Goal: Task Accomplishment & Management: Use online tool/utility

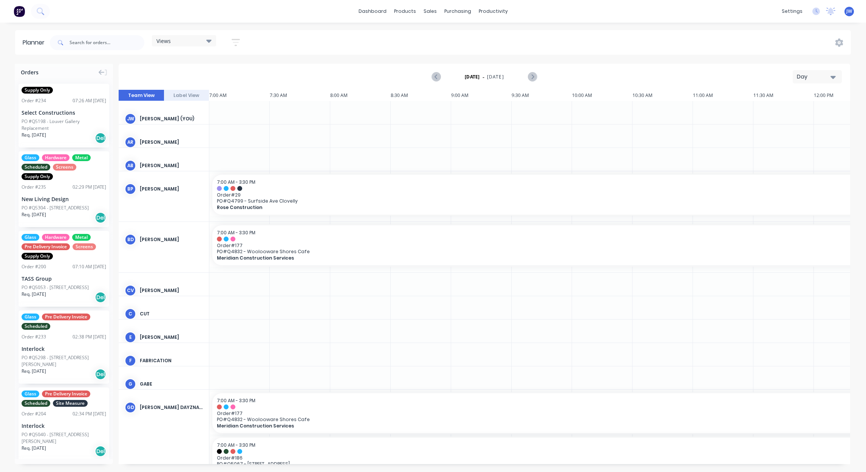
scroll to position [0, 0]
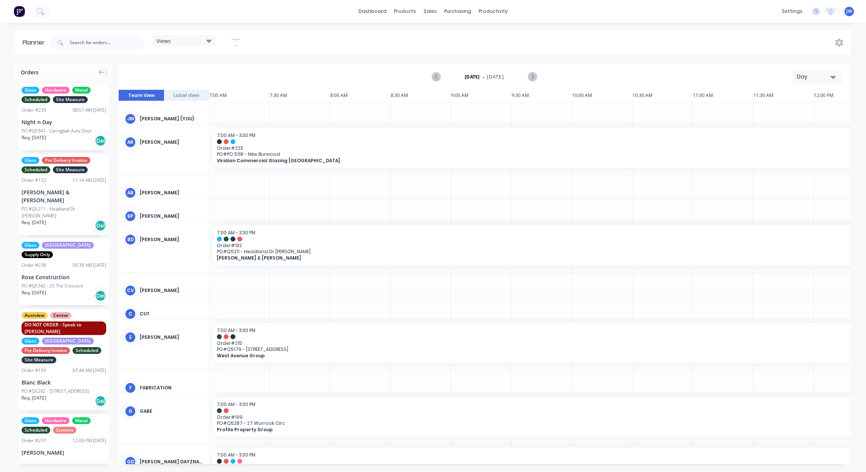
scroll to position [0, 390]
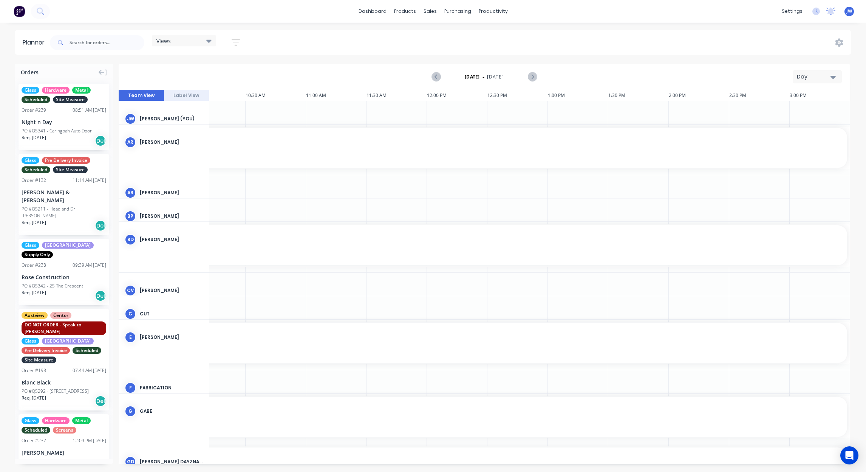
click at [204, 43] on div "Views" at bounding box center [183, 40] width 55 height 7
click at [171, 141] on button "Site" at bounding box center [197, 142] width 80 height 9
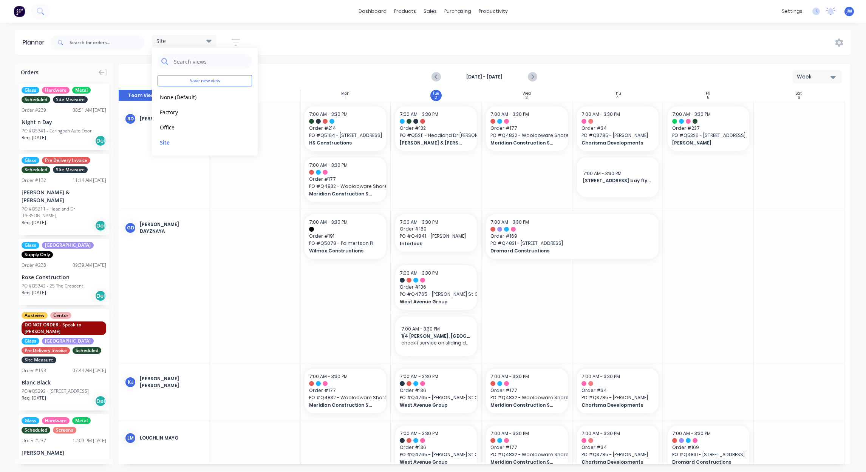
click at [321, 56] on div "Planner Site Save new view None (Default) edit Factory edit Office edit Site ed…" at bounding box center [433, 251] width 866 height 442
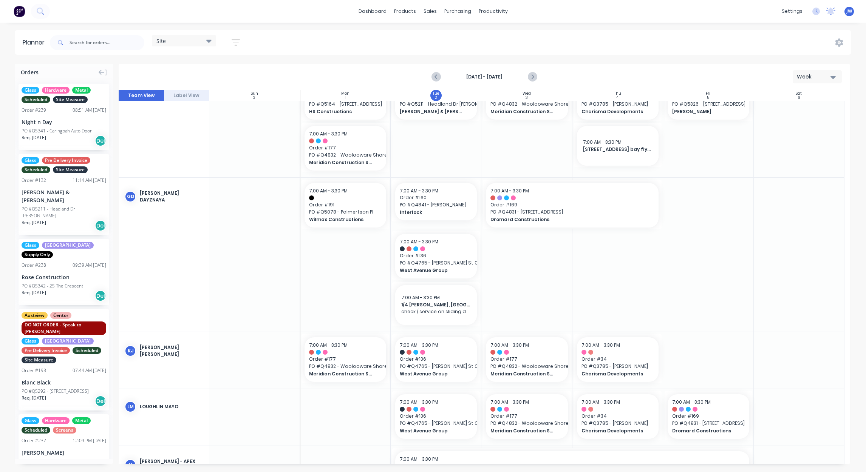
scroll to position [0, 0]
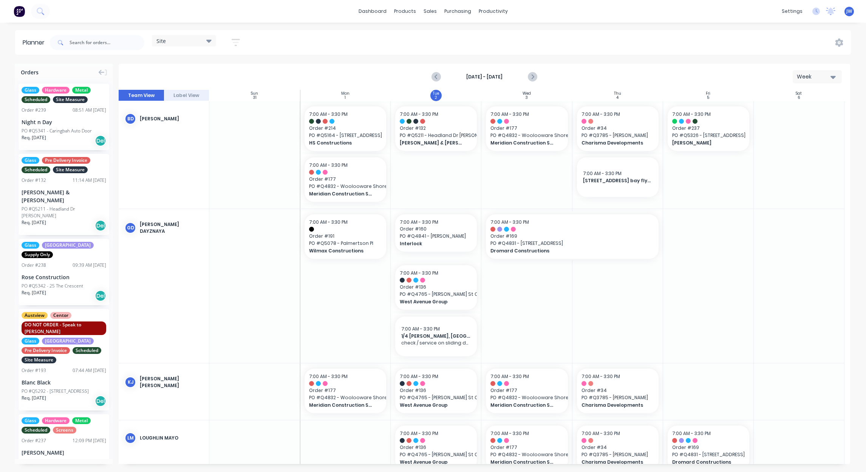
click at [698, 292] on div at bounding box center [708, 286] width 91 height 154
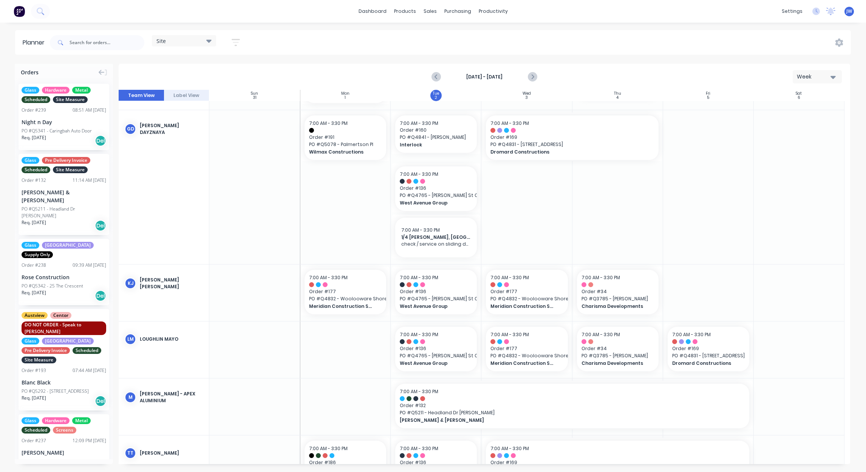
scroll to position [99, 0]
click at [114, 42] on input "text" at bounding box center [106, 42] width 75 height 15
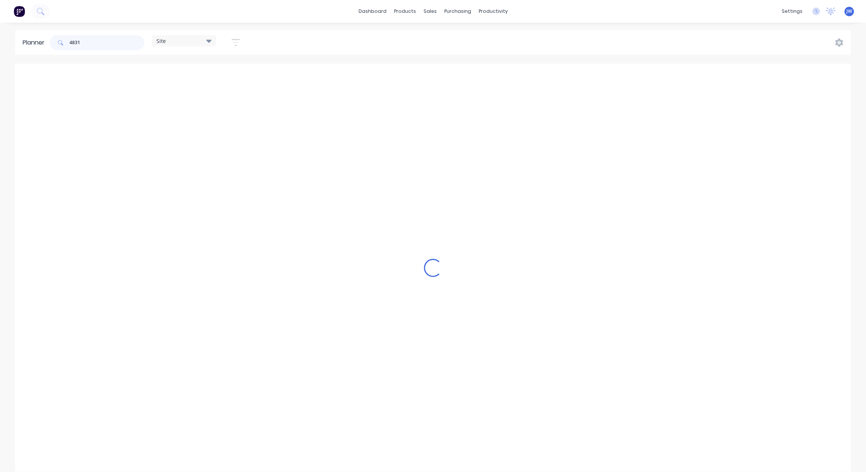
scroll to position [0, 0]
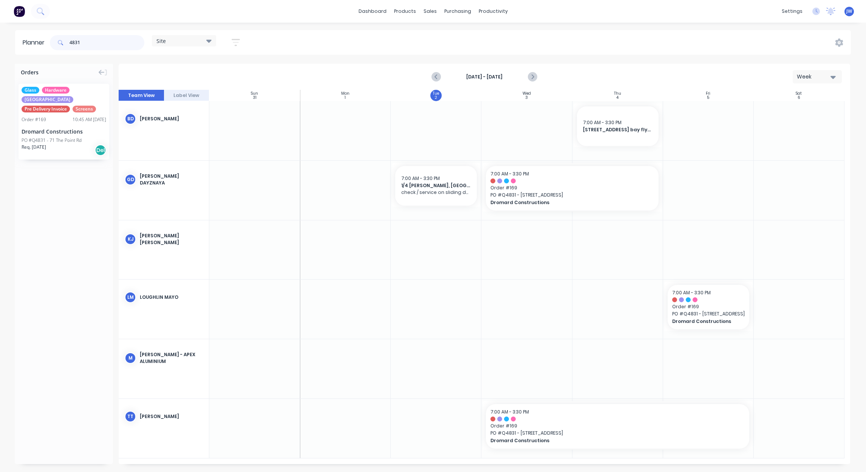
type input "4831"
drag, startPoint x: 54, startPoint y: 141, endPoint x: 704, endPoint y: 260, distance: 661.1
drag, startPoint x: 89, startPoint y: 42, endPoint x: 35, endPoint y: 44, distance: 54.0
click at [35, 44] on header "Planner 4831 Site Save new view None (Default) edit Factory edit Office edit Si…" at bounding box center [432, 42] width 835 height 25
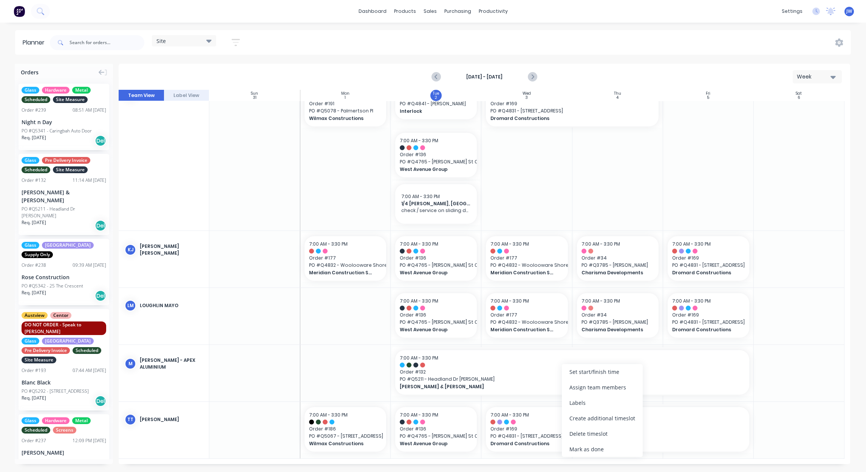
scroll to position [127, 0]
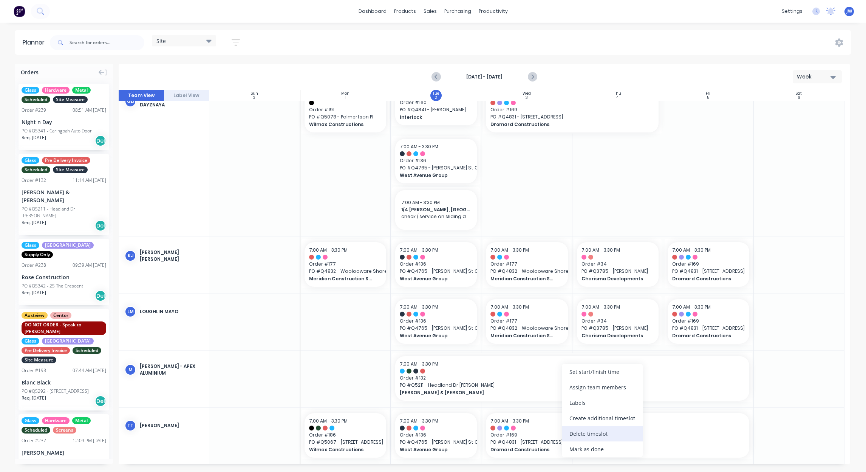
click at [594, 435] on div "Delete timeslot" at bounding box center [602, 433] width 81 height 15
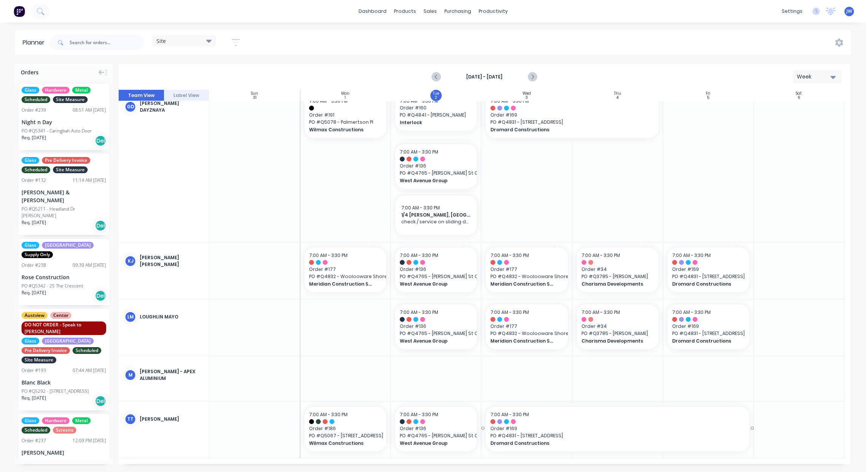
scroll to position [121, 0]
click at [102, 45] on input "text" at bounding box center [106, 42] width 75 height 15
type input "4872"
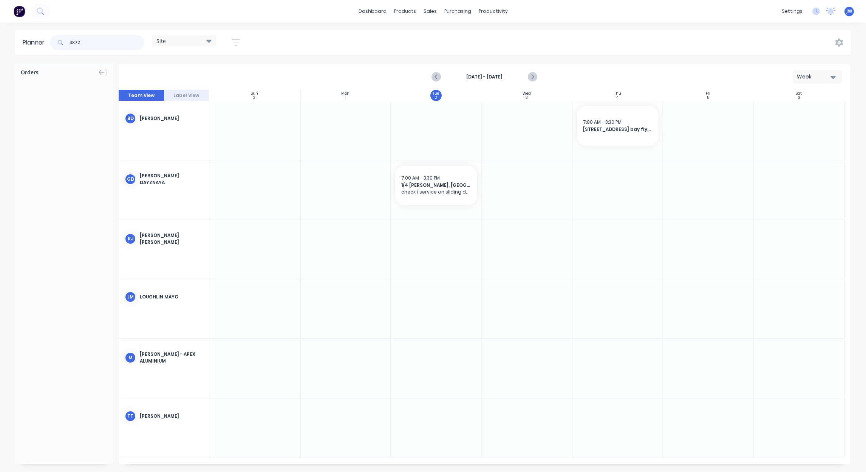
scroll to position [0, 0]
drag, startPoint x: 83, startPoint y: 37, endPoint x: 52, endPoint y: 42, distance: 32.0
click at [52, 42] on div "4872" at bounding box center [97, 42] width 94 height 15
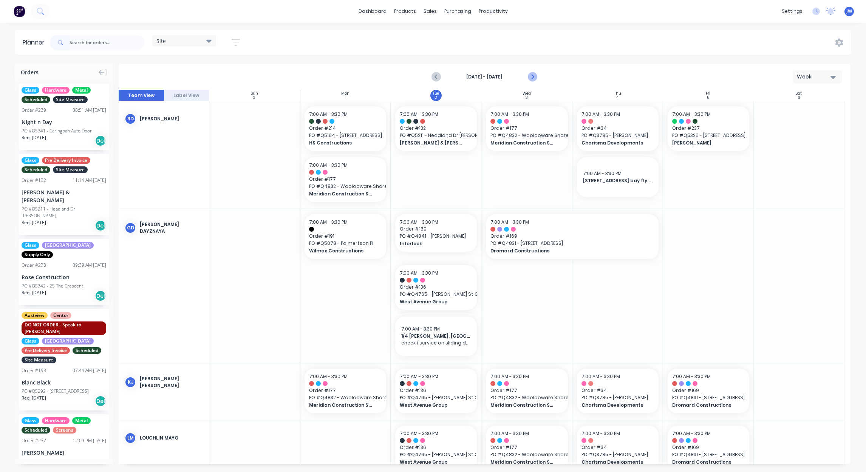
click at [529, 76] on icon "Next page" at bounding box center [531, 77] width 9 height 9
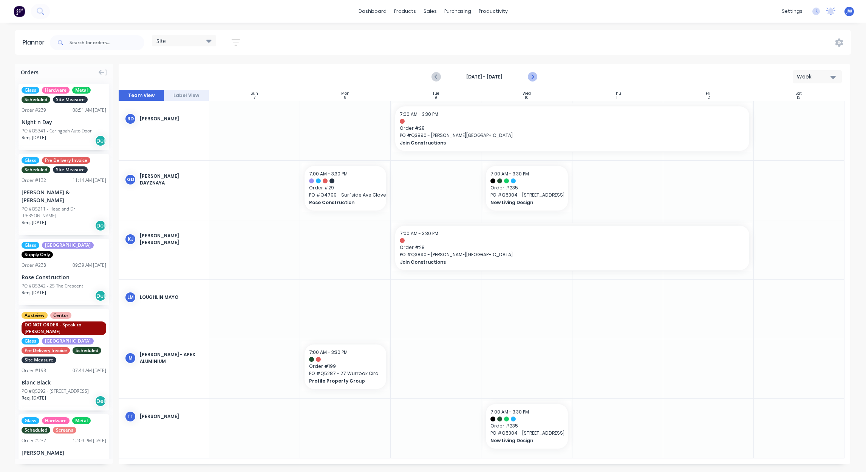
click at [531, 76] on icon "Next page" at bounding box center [531, 77] width 9 height 9
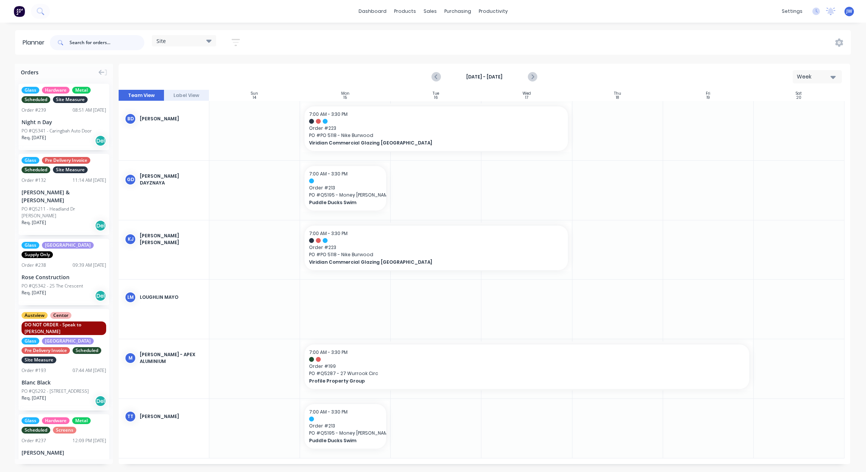
click at [106, 48] on input "text" at bounding box center [106, 42] width 75 height 15
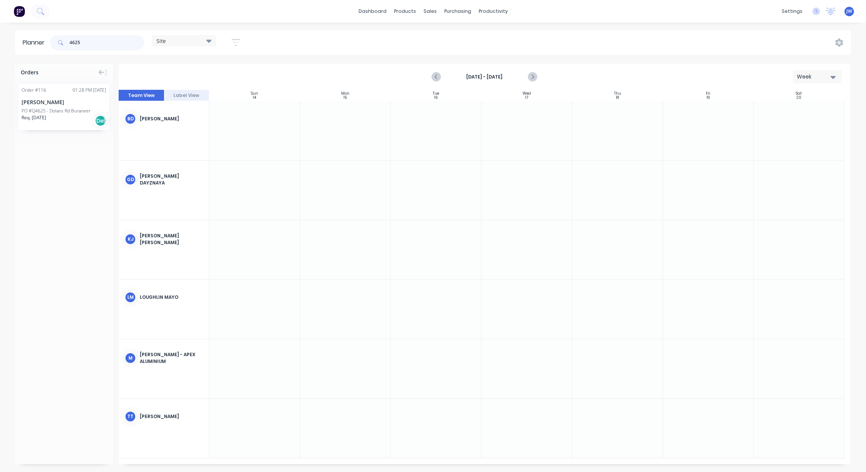
type input "4625"
click at [65, 102] on div "[PERSON_NAME]" at bounding box center [64, 102] width 85 height 8
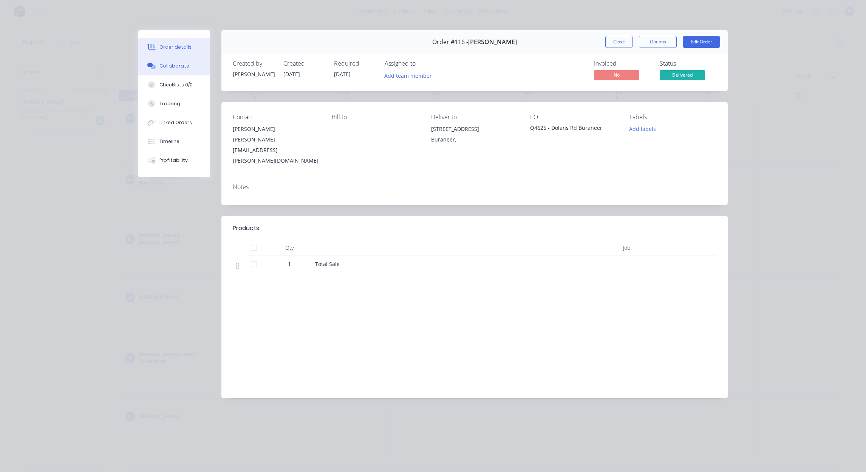
click at [180, 69] on div "Collaborate" at bounding box center [174, 66] width 30 height 7
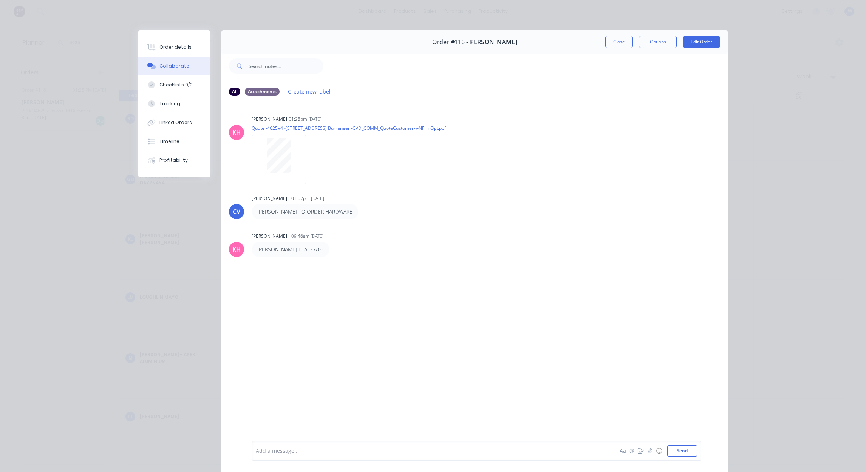
click at [602, 34] on div "Order #116 - [PERSON_NAME] Close Options Edit Order" at bounding box center [474, 42] width 506 height 24
click at [606, 42] on button "Close" at bounding box center [619, 42] width 28 height 12
